Goal: Task Accomplishment & Management: Use online tool/utility

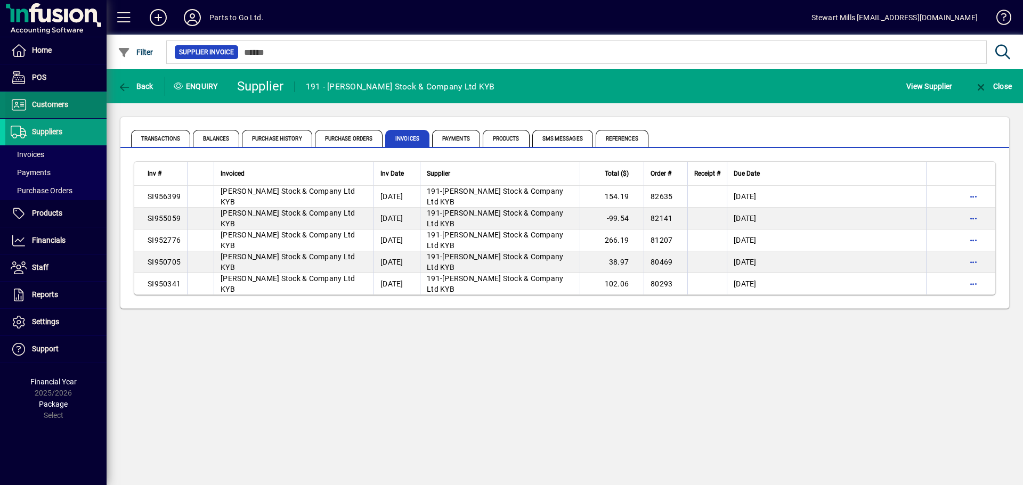
click at [49, 108] on span "Customers" at bounding box center [50, 104] width 36 height 9
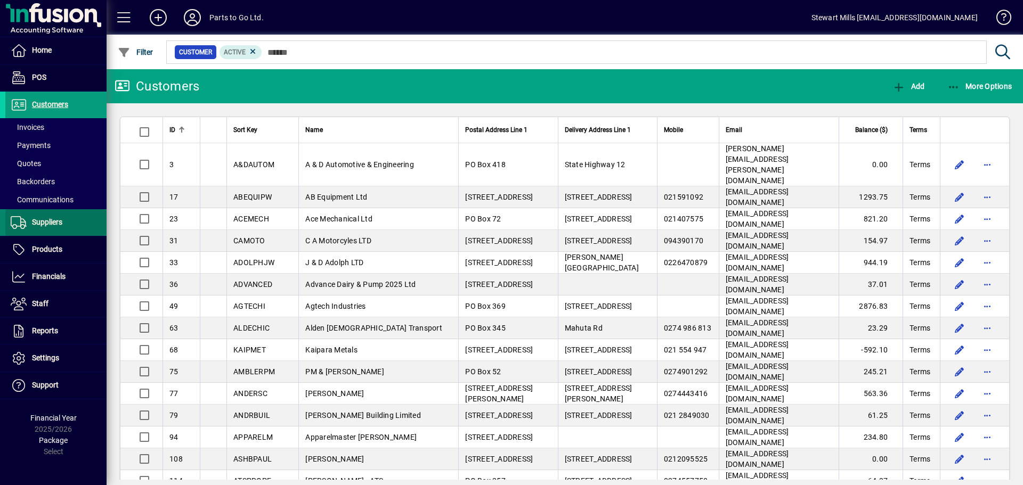
click at [46, 226] on span "Suppliers" at bounding box center [47, 222] width 30 height 9
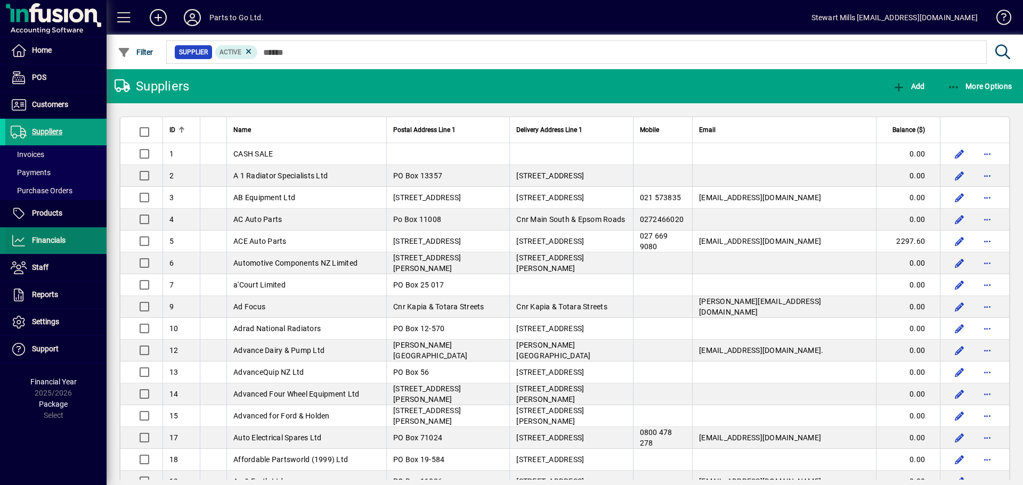
click at [43, 238] on span "Financials" at bounding box center [49, 240] width 34 height 9
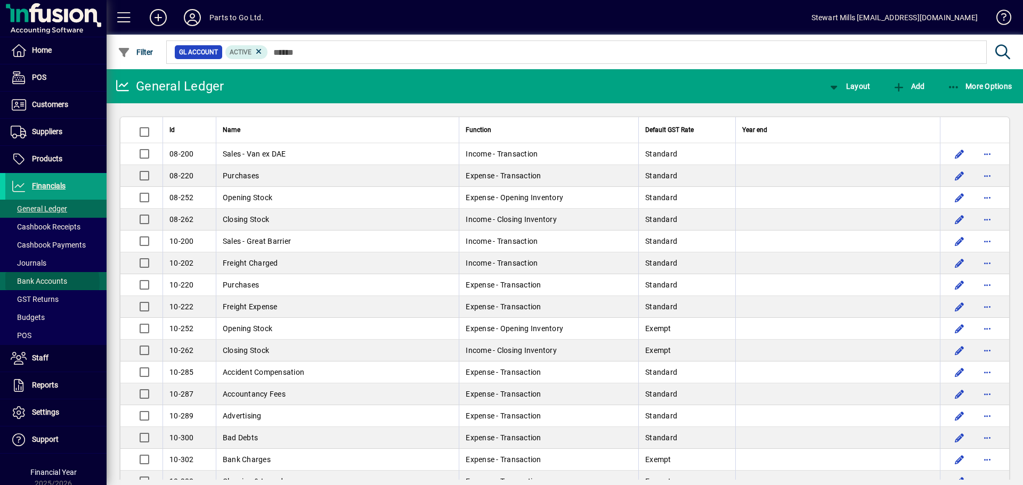
click at [49, 283] on span "Bank Accounts" at bounding box center [39, 281] width 56 height 9
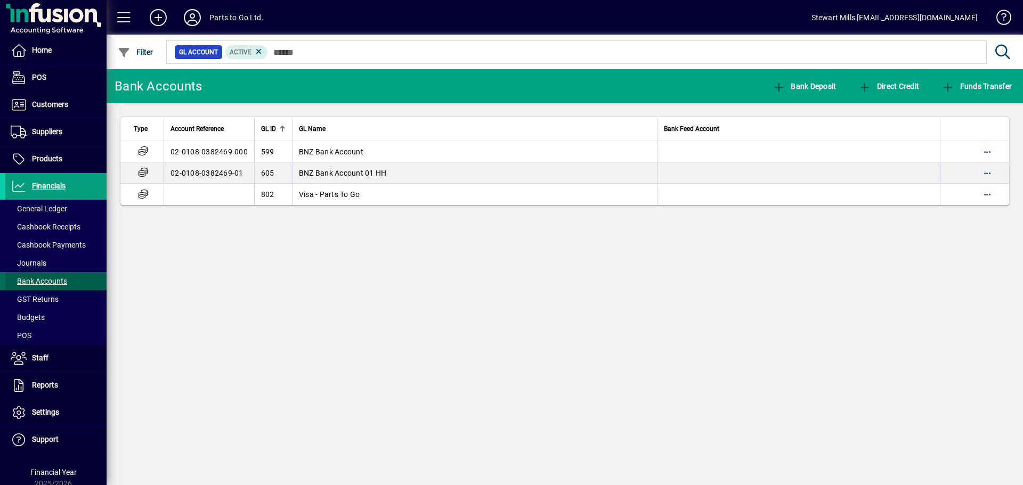
click at [60, 279] on span "Bank Accounts" at bounding box center [39, 281] width 56 height 9
click at [880, 86] on span "Direct Credit" at bounding box center [888, 86] width 61 height 9
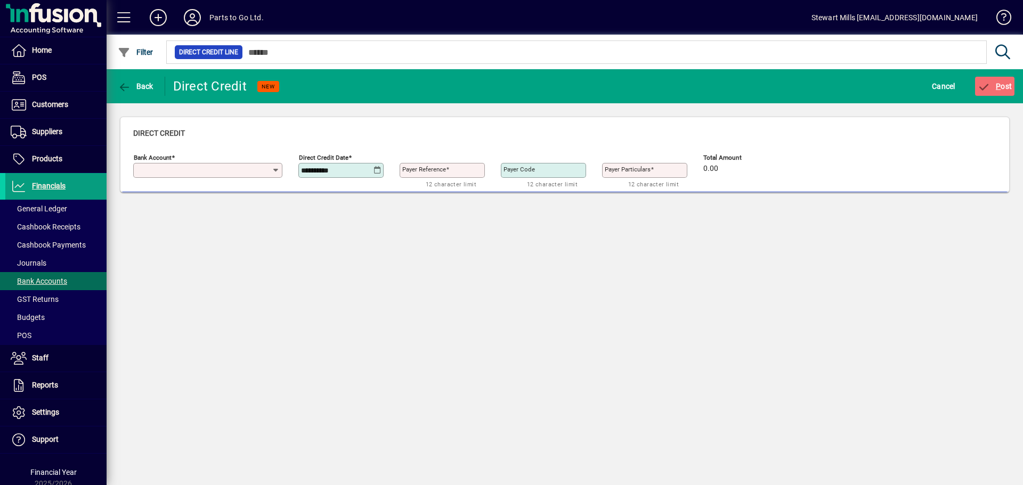
type input "**********"
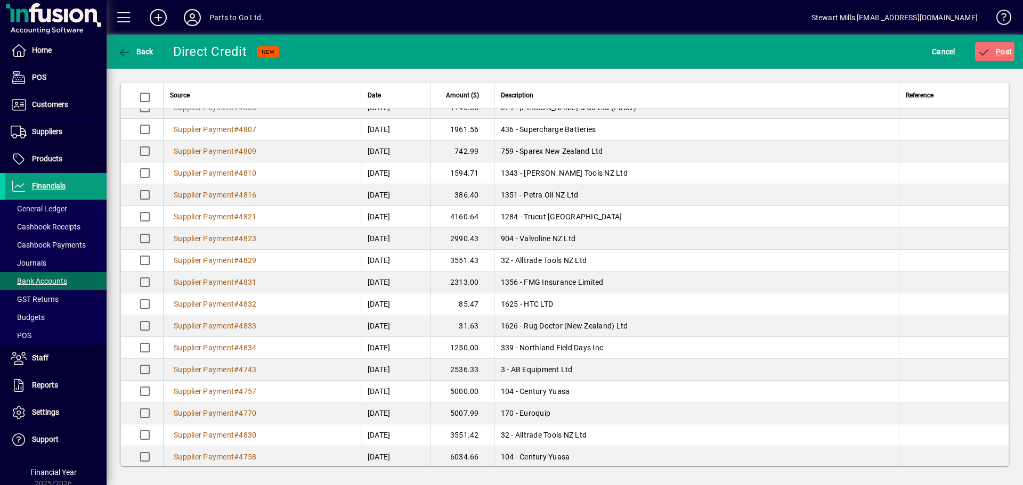
scroll to position [943, 0]
